Goal: Task Accomplishment & Management: Manage account settings

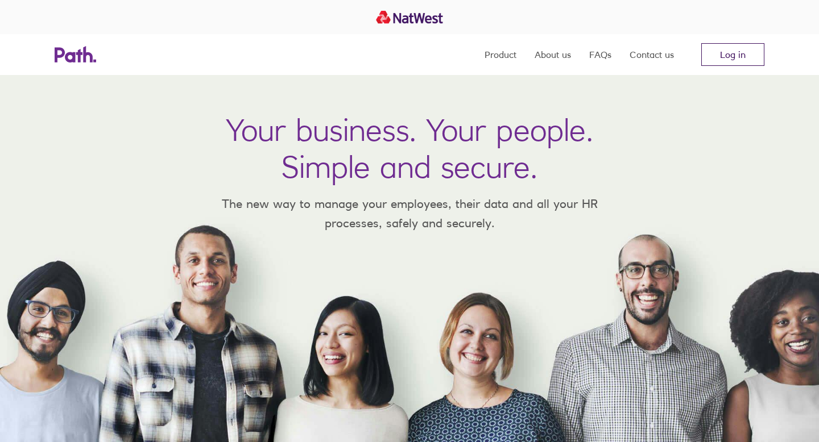
click at [743, 55] on link "Log in" at bounding box center [732, 54] width 63 height 23
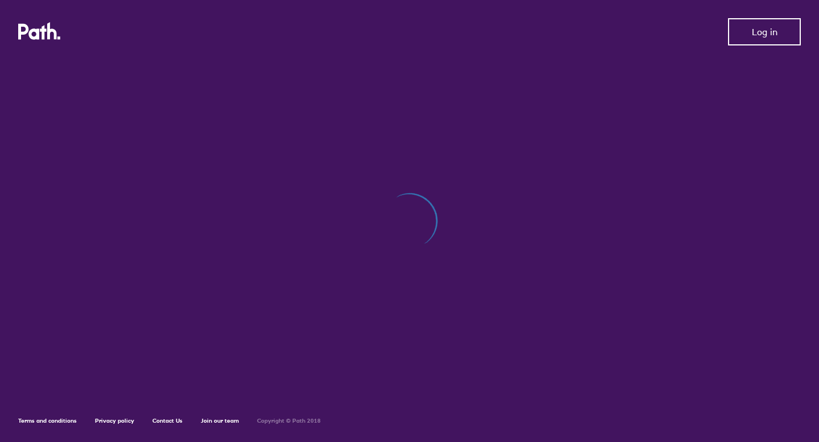
click at [743, 38] on button "Log in" at bounding box center [764, 31] width 73 height 27
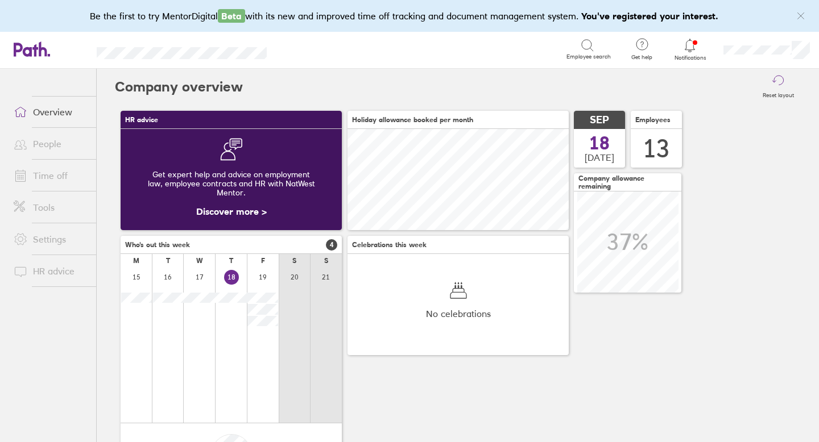
scroll to position [101, 221]
click at [48, 176] on link "Time off" at bounding box center [51, 175] width 92 height 23
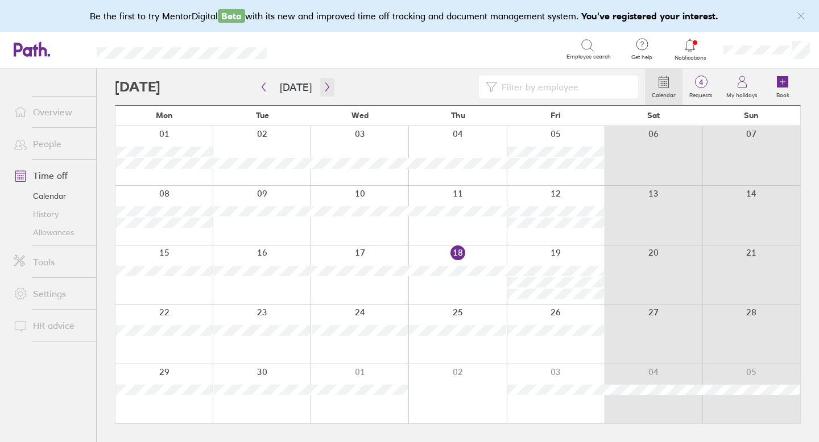
click at [326, 89] on icon "button" at bounding box center [327, 86] width 9 height 9
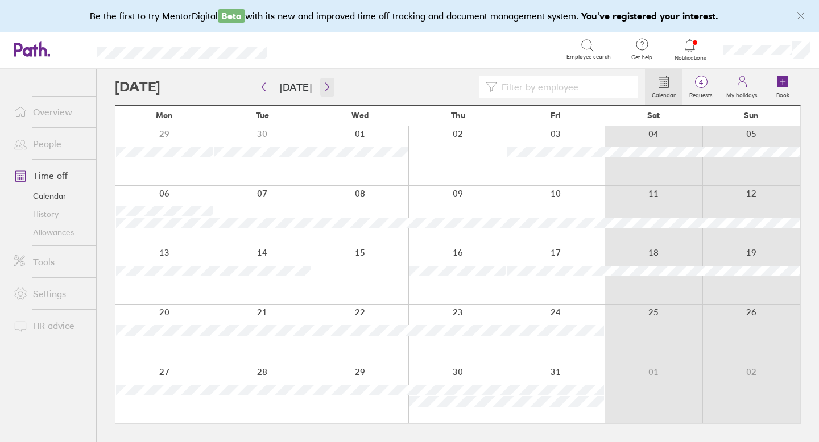
click at [323, 90] on icon "button" at bounding box center [327, 86] width 9 height 9
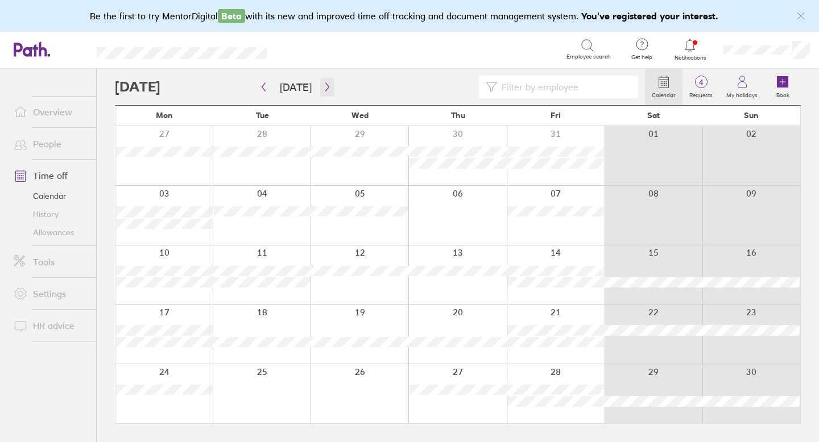
click at [323, 87] on icon "button" at bounding box center [327, 86] width 9 height 9
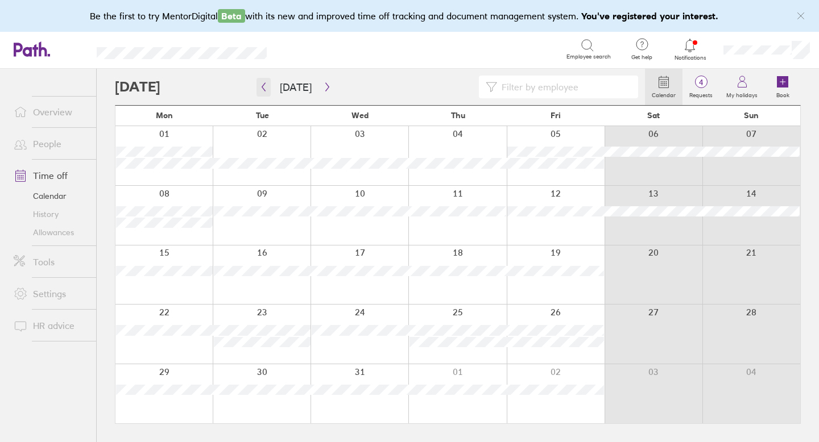
click at [267, 85] on icon "button" at bounding box center [263, 86] width 9 height 9
